Goal: Navigation & Orientation: Find specific page/section

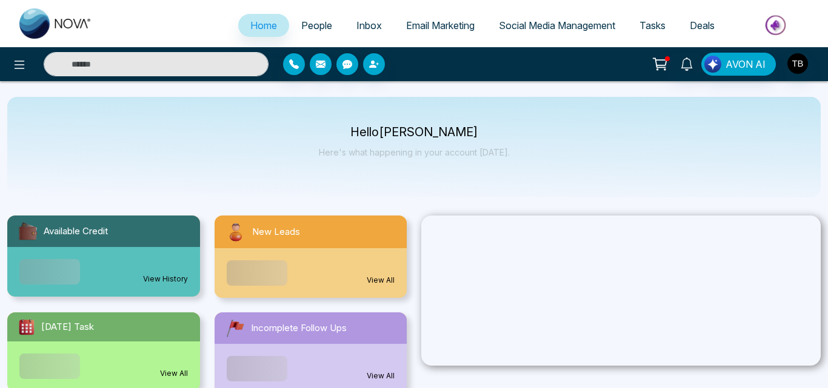
select select "*"
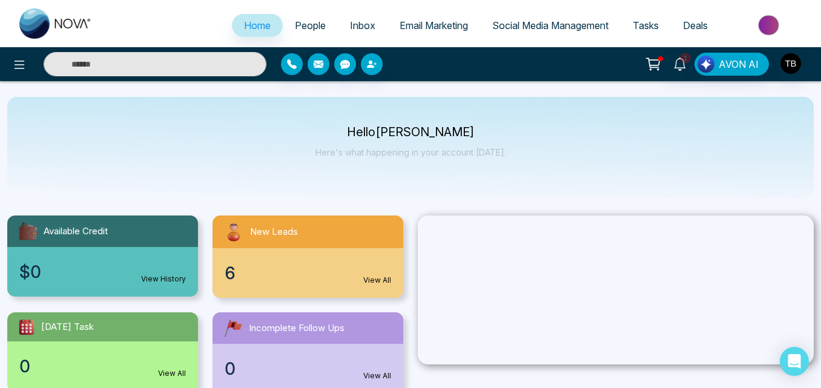
click at [305, 22] on span "People" at bounding box center [310, 25] width 31 height 12
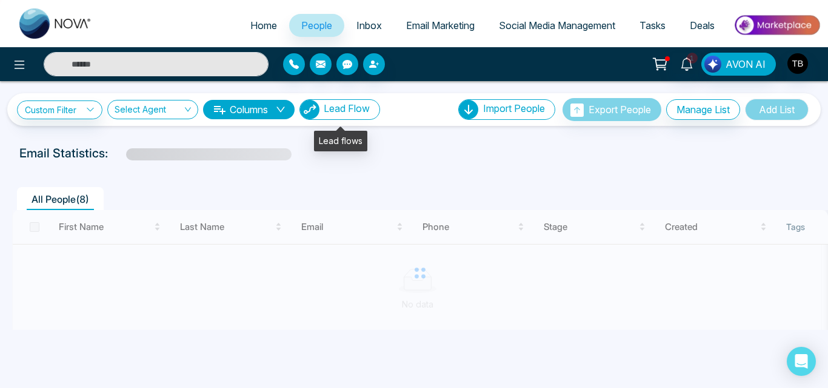
click at [365, 100] on button "Lead Flow" at bounding box center [339, 109] width 81 height 21
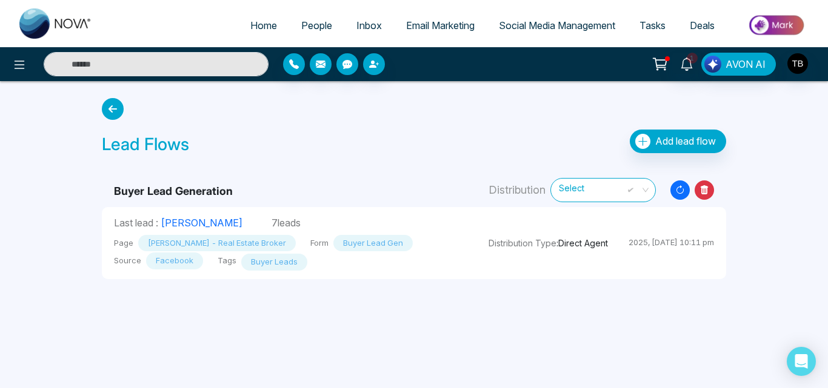
click at [113, 106] on icon at bounding box center [113, 109] width 22 height 22
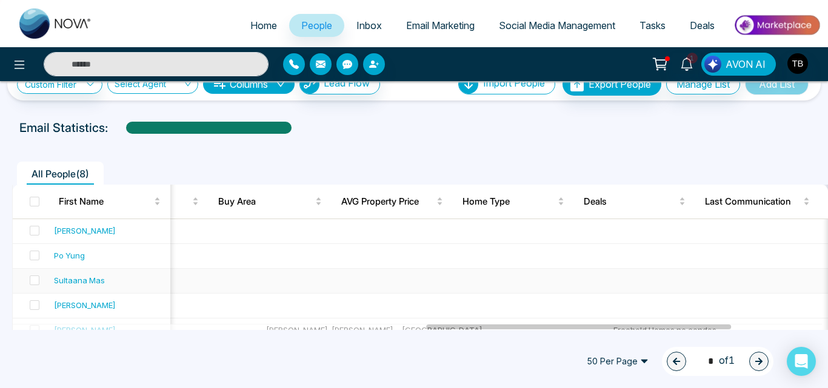
scroll to position [0, 68]
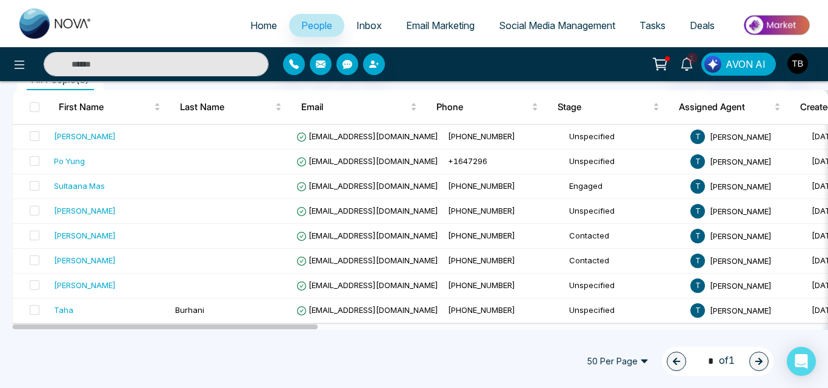
click at [122, 368] on div "50 Per Page 1 * of 1" at bounding box center [414, 361] width 828 height 53
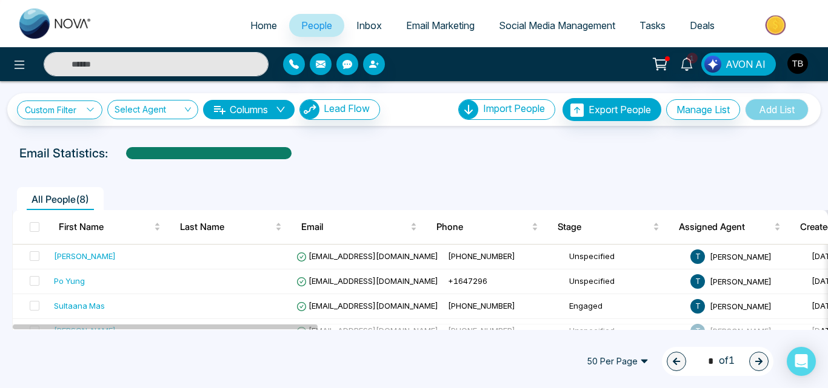
click at [262, 30] on span "Home" at bounding box center [263, 25] width 27 height 12
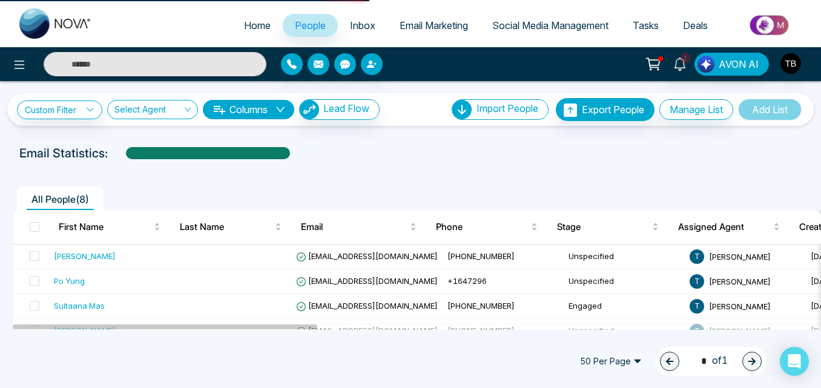
select select "*"
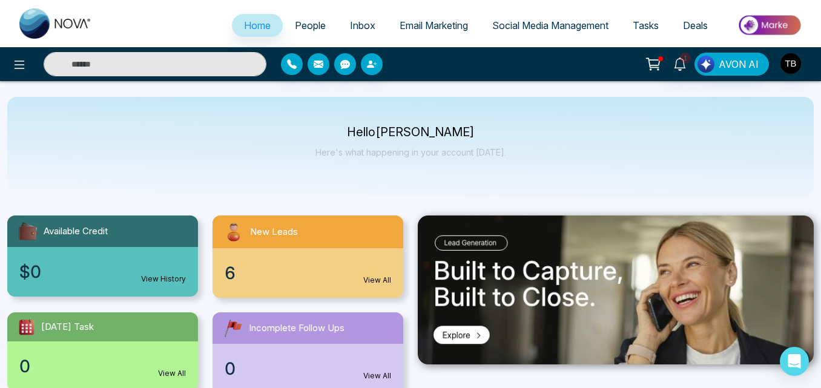
click at [312, 21] on span "People" at bounding box center [310, 25] width 31 height 12
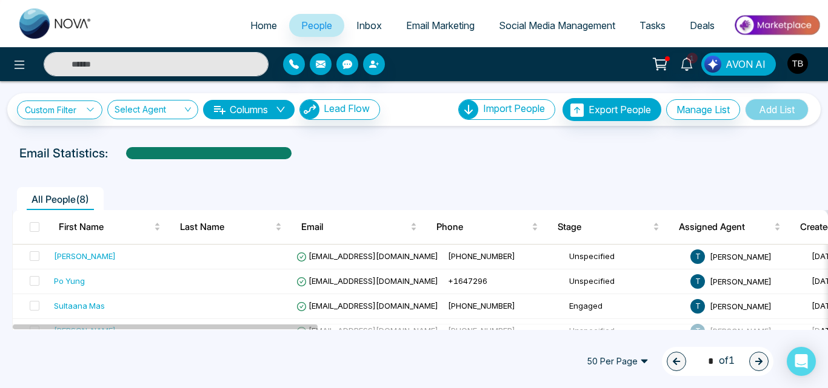
click at [800, 60] on img "button" at bounding box center [797, 63] width 21 height 21
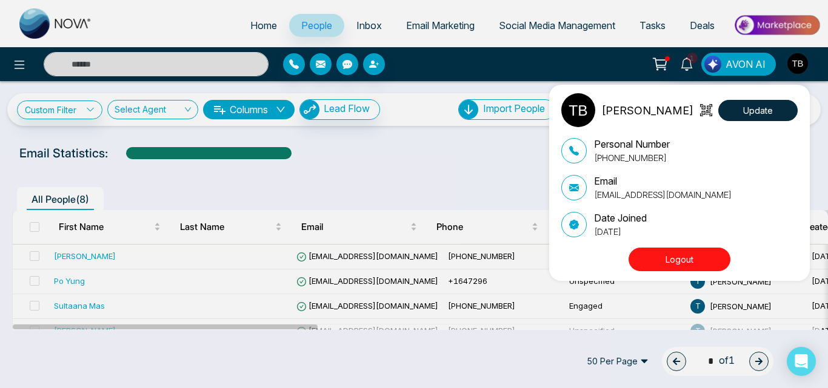
click at [663, 265] on button "Logout" at bounding box center [679, 260] width 102 height 24
